Goal: Download file/media

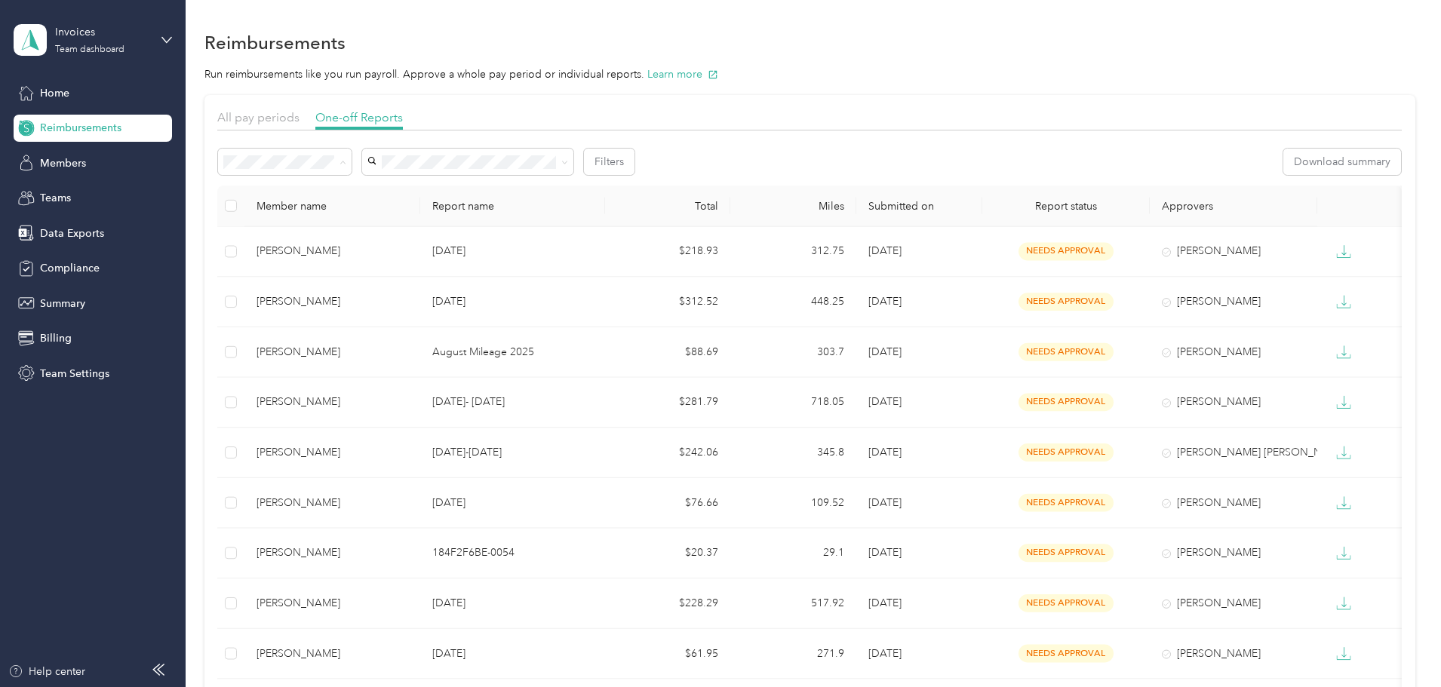
click at [394, 238] on span "Needs payment" at bounding box center [368, 242] width 76 height 13
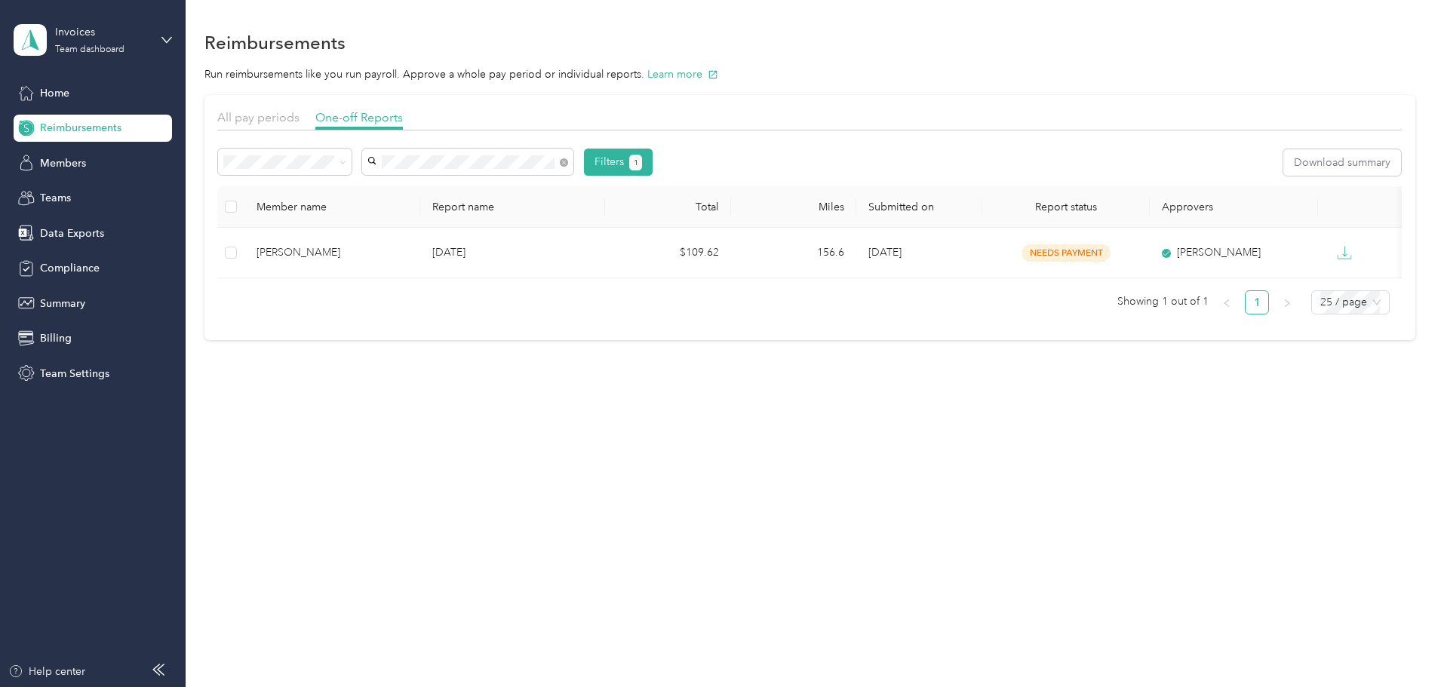
click at [487, 188] on span "[PERSON_NAME]" at bounding box center [517, 184] width 84 height 13
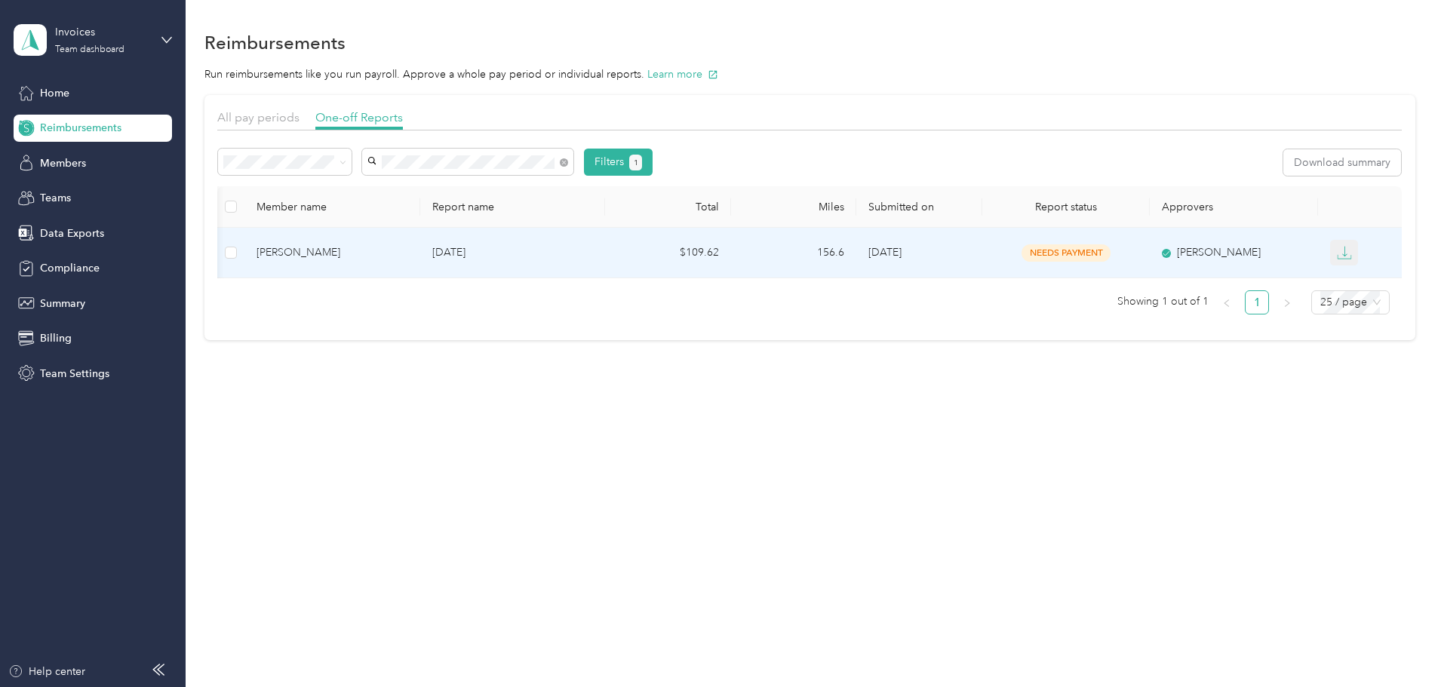
click at [1337, 254] on icon "button" at bounding box center [1344, 252] width 15 height 15
click at [1262, 278] on div "PDF" at bounding box center [1271, 280] width 32 height 16
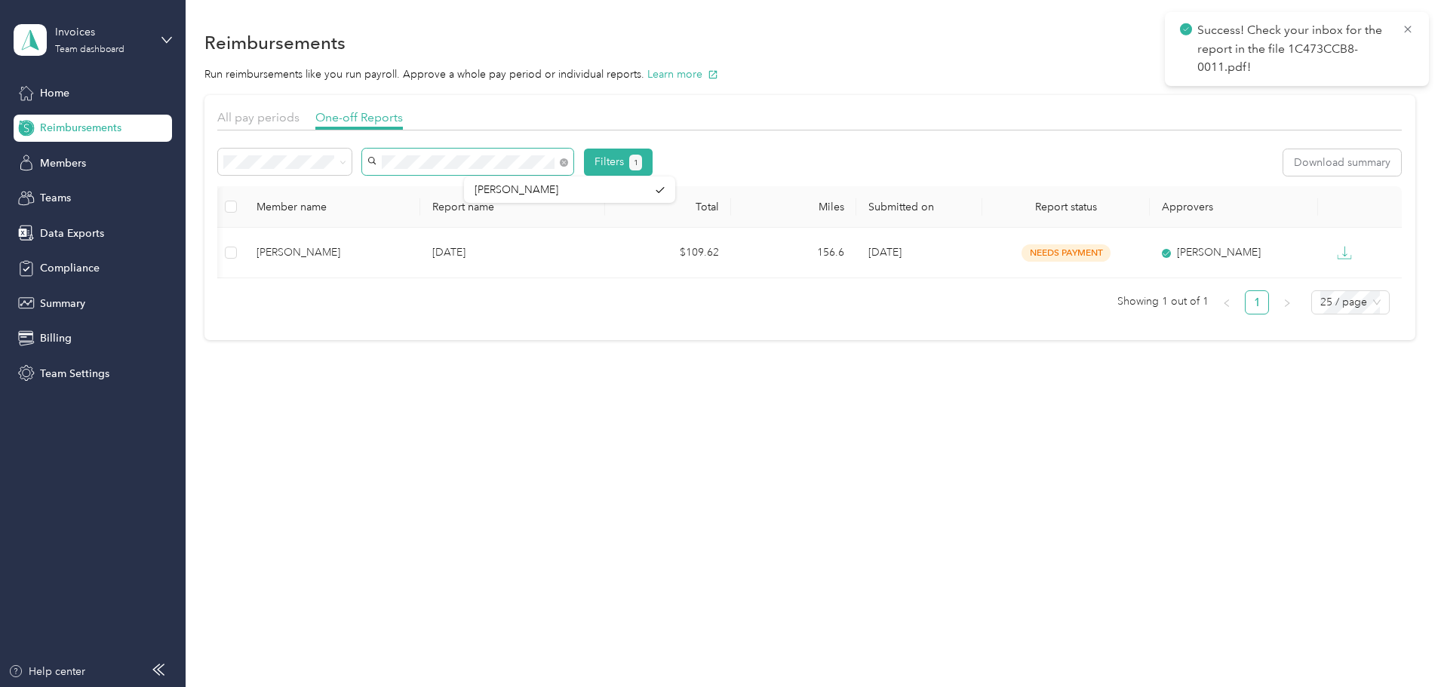
click at [481, 165] on span at bounding box center [467, 162] width 211 height 26
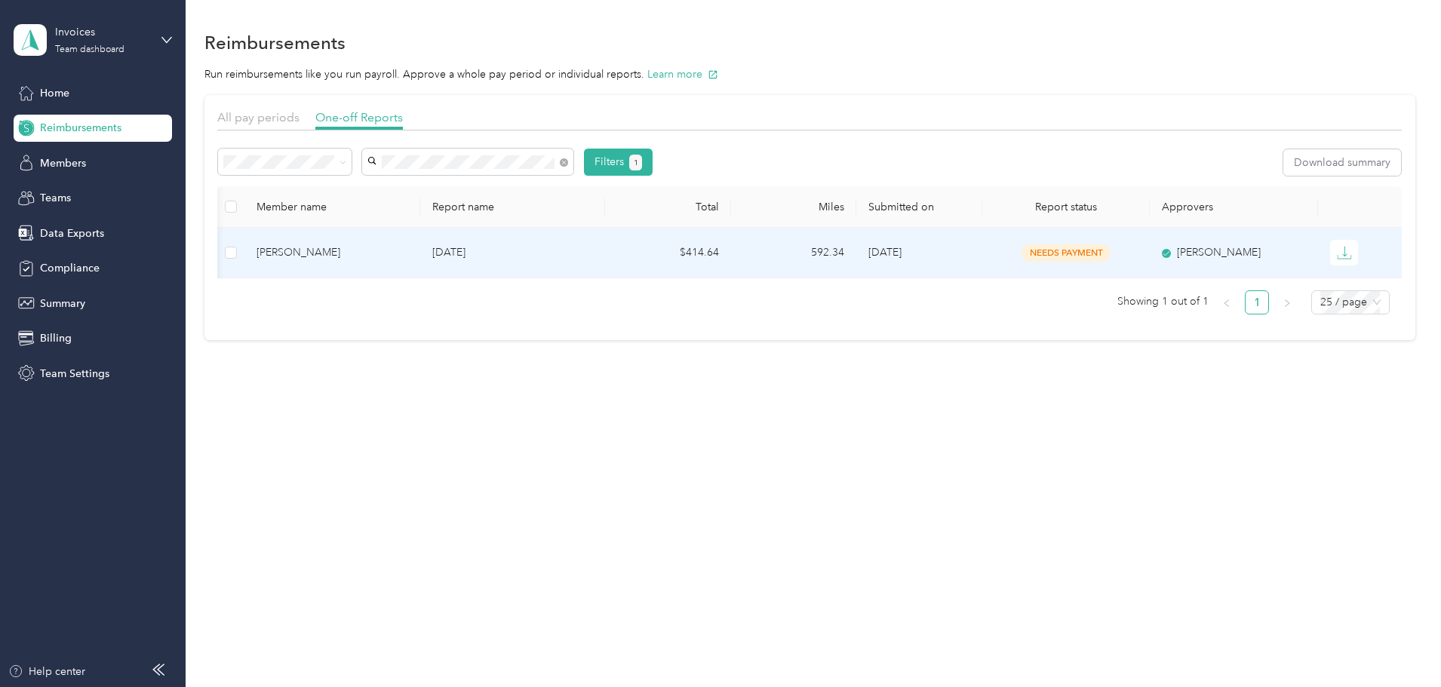
click at [455, 250] on p "[DATE]" at bounding box center [512, 252] width 161 height 17
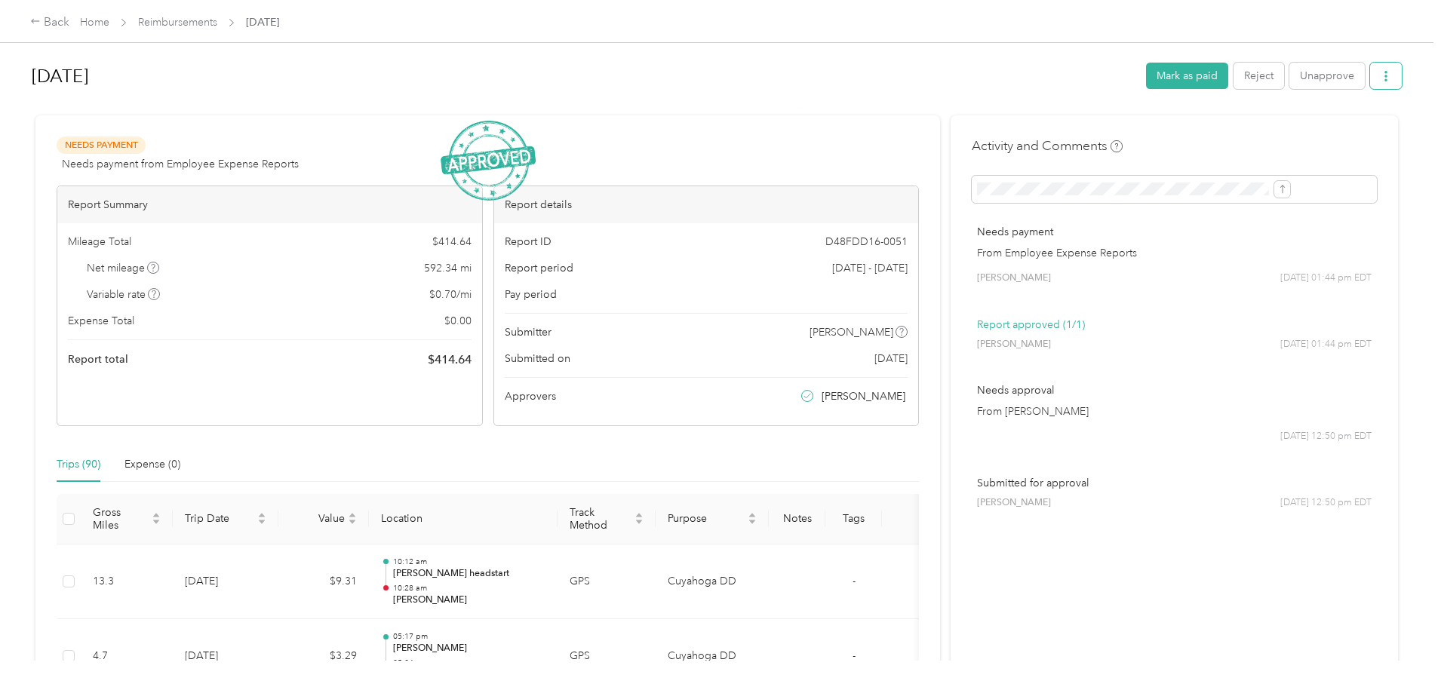
click at [1384, 78] on icon "button" at bounding box center [1385, 76] width 3 height 11
click at [1220, 131] on span "Download" at bounding box center [1219, 132] width 50 height 16
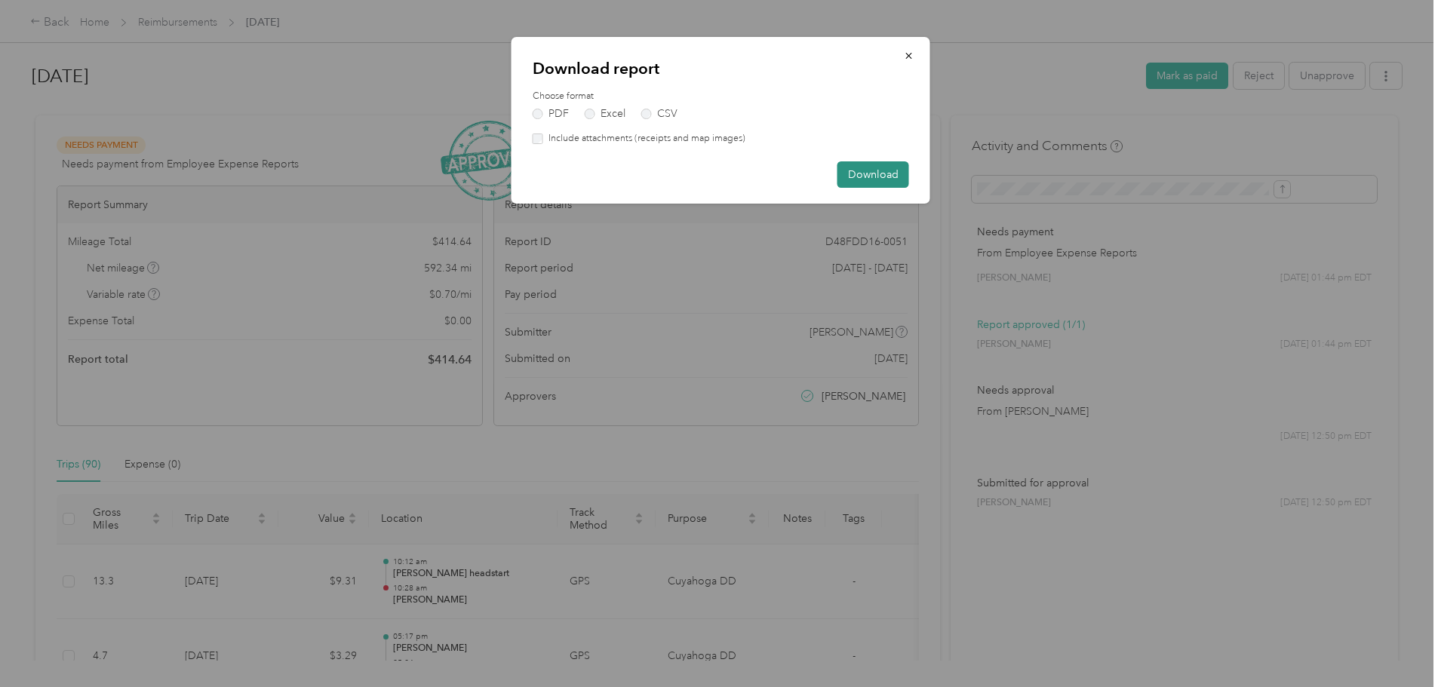
click at [865, 176] on button "Download" at bounding box center [873, 174] width 72 height 26
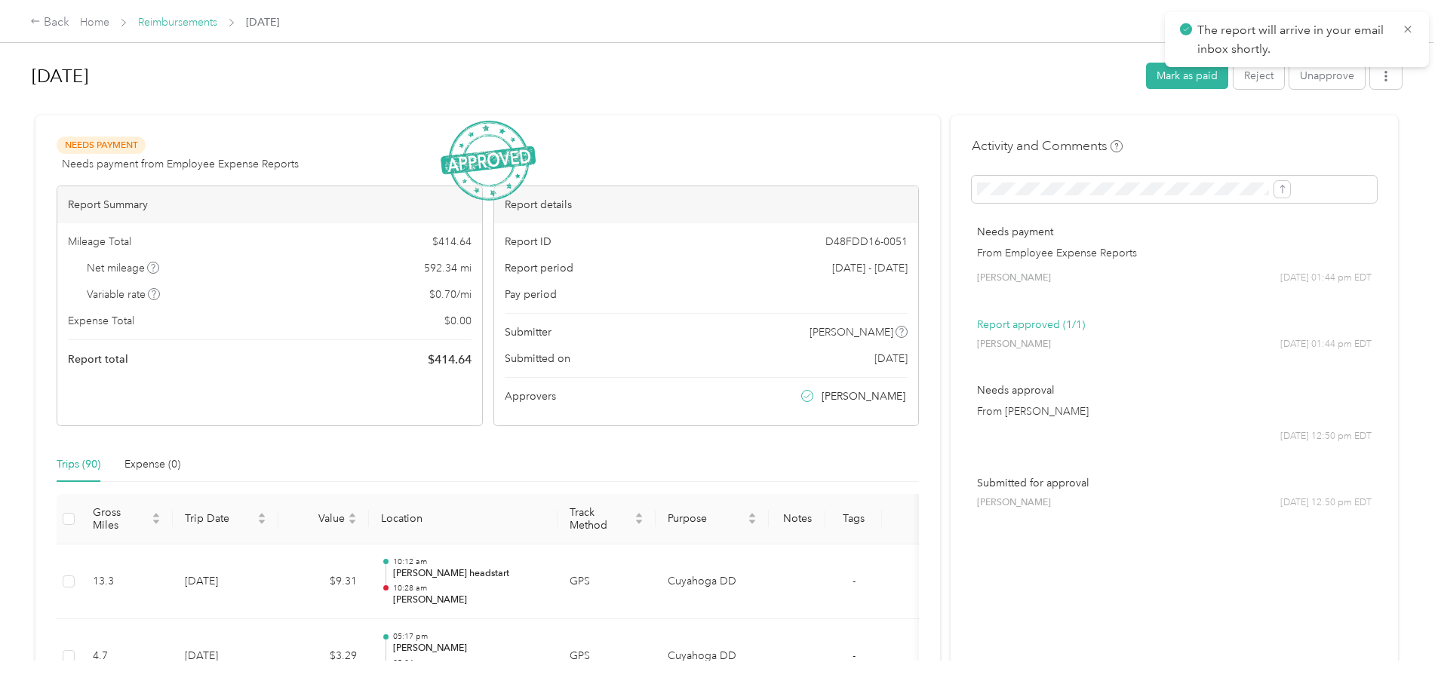
click at [217, 21] on link "Reimbursements" at bounding box center [177, 22] width 79 height 13
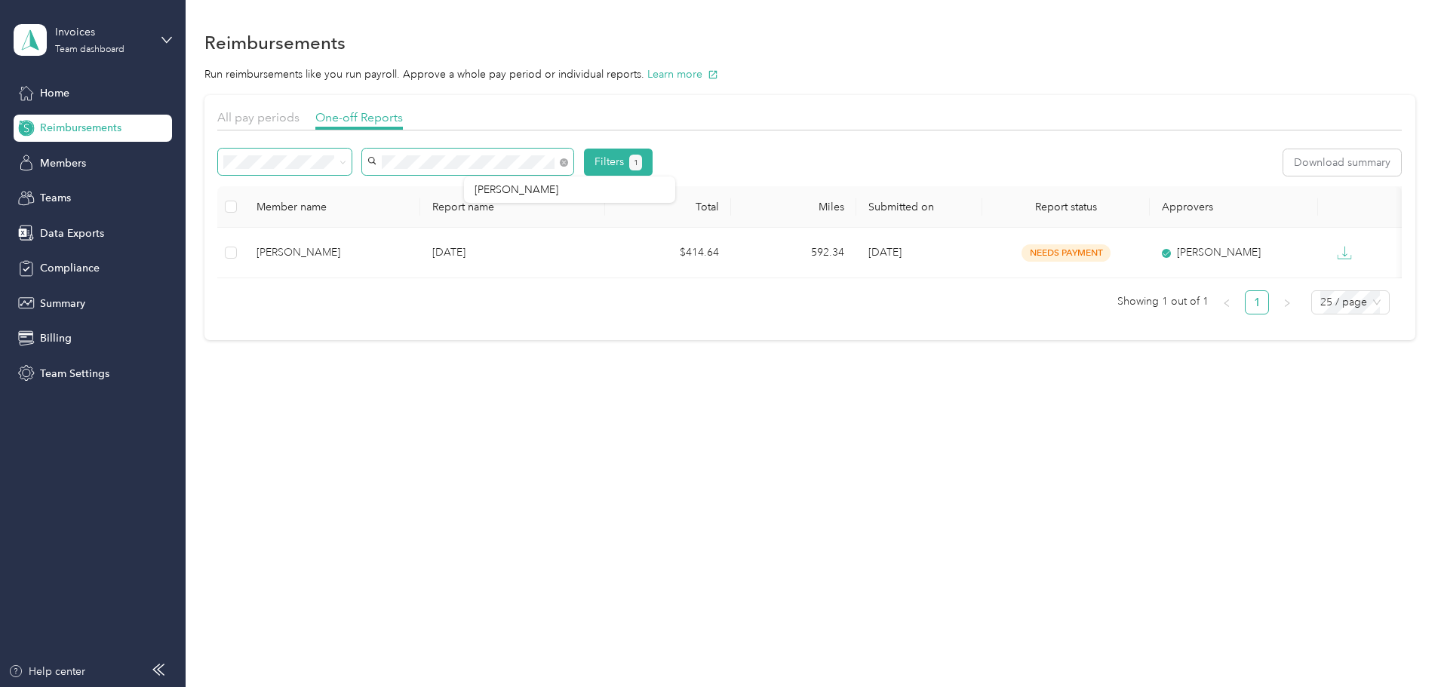
click at [387, 172] on div "Filters 1" at bounding box center [435, 162] width 435 height 27
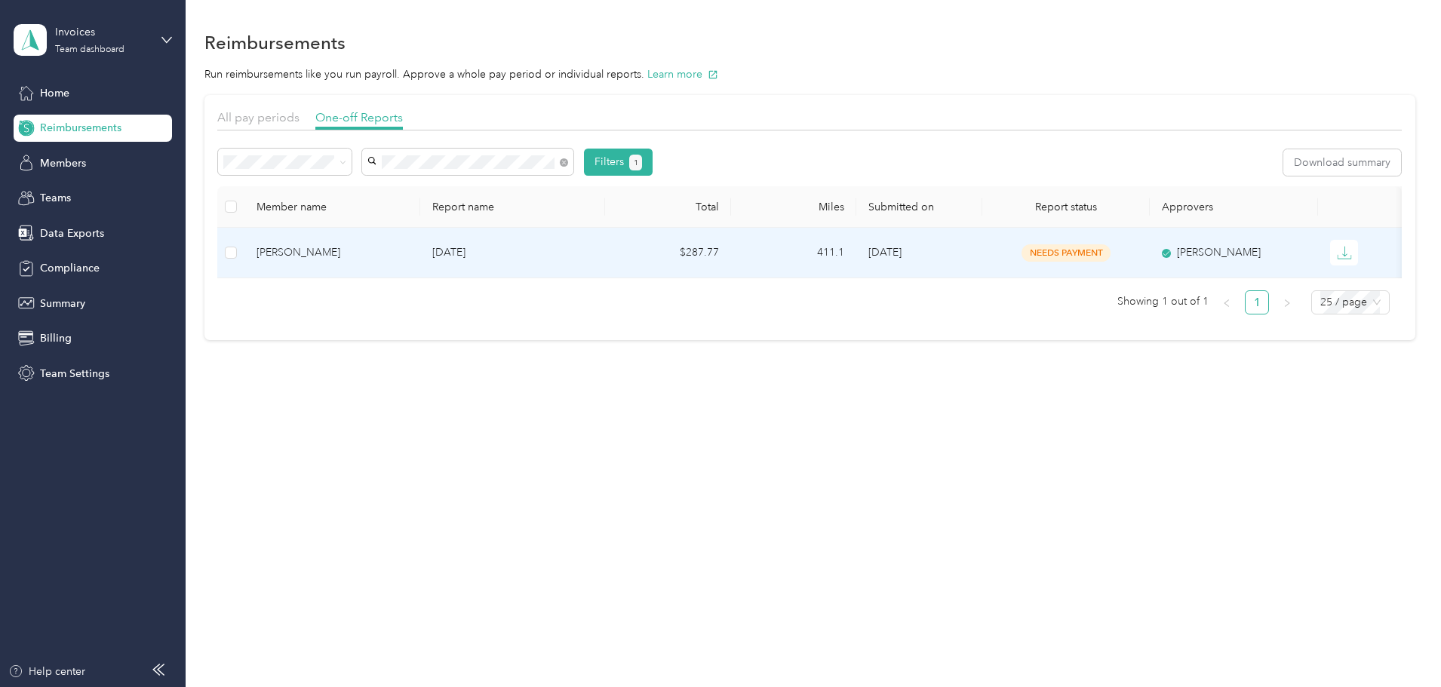
click at [533, 253] on p "[DATE]" at bounding box center [512, 252] width 161 height 17
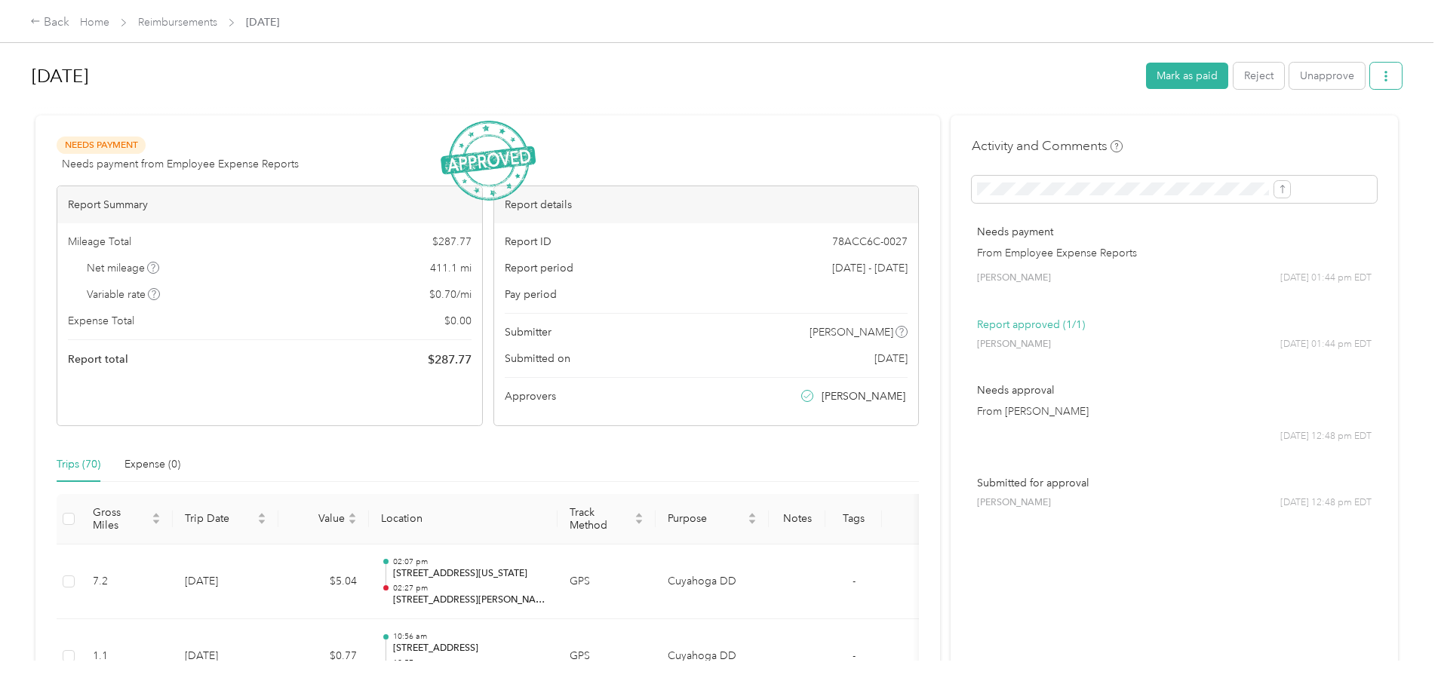
click at [1370, 77] on button "button" at bounding box center [1386, 76] width 32 height 26
click at [1234, 129] on span "Download" at bounding box center [1219, 132] width 50 height 16
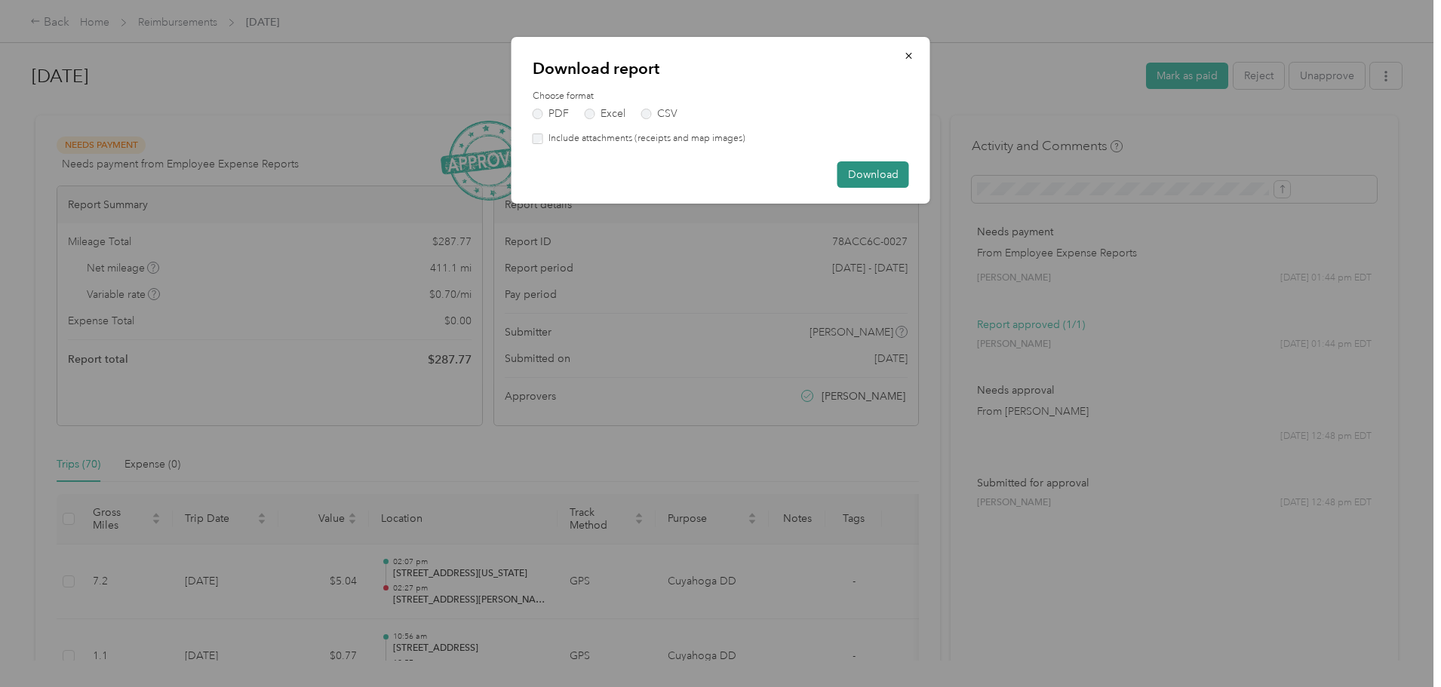
click at [877, 172] on button "Download" at bounding box center [873, 174] width 72 height 26
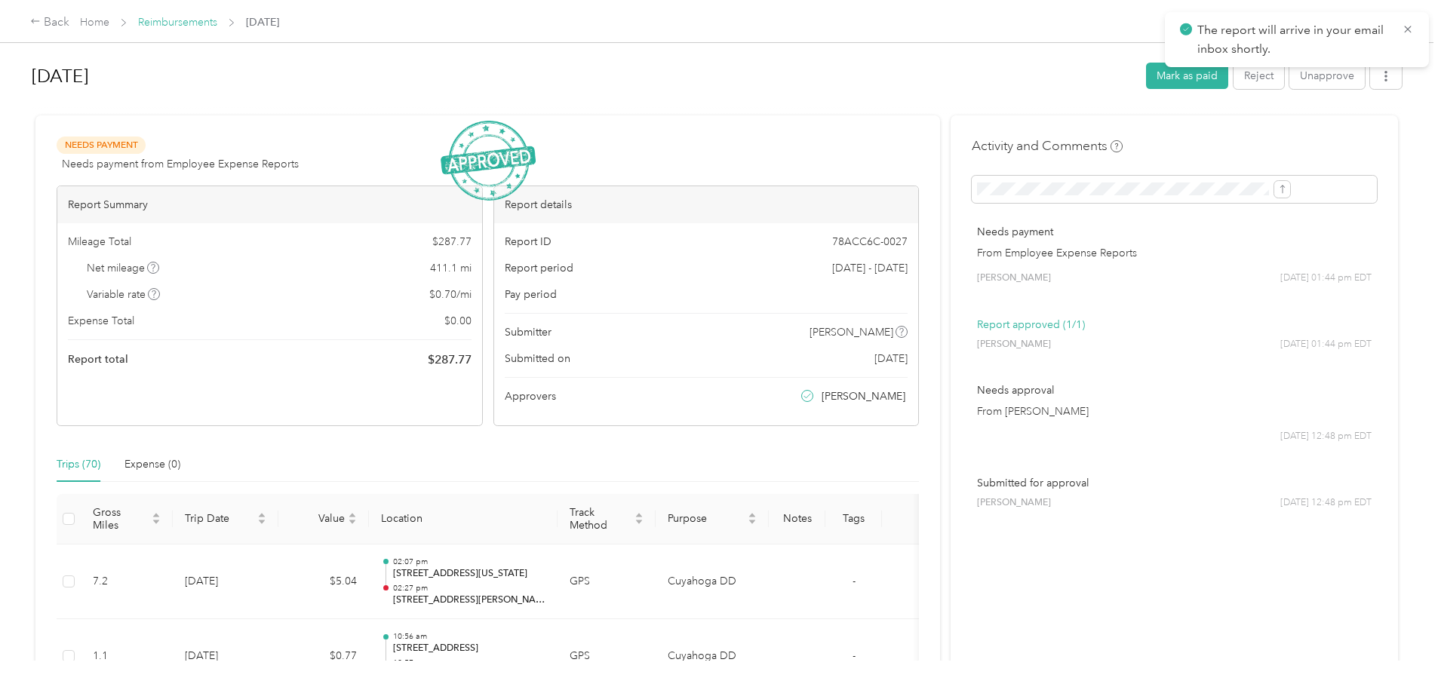
click at [217, 19] on link "Reimbursements" at bounding box center [177, 22] width 79 height 13
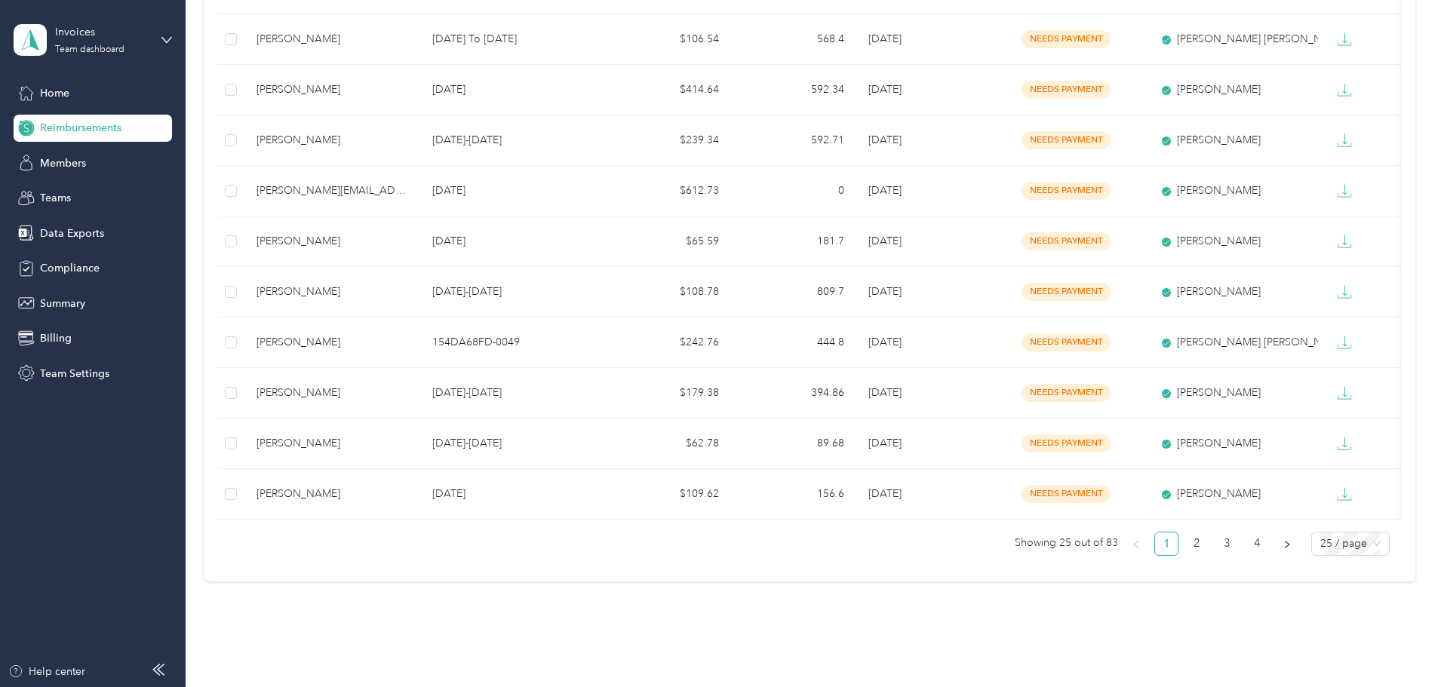
scroll to position [1032, 0]
